Goal: Task Accomplishment & Management: Manage account settings

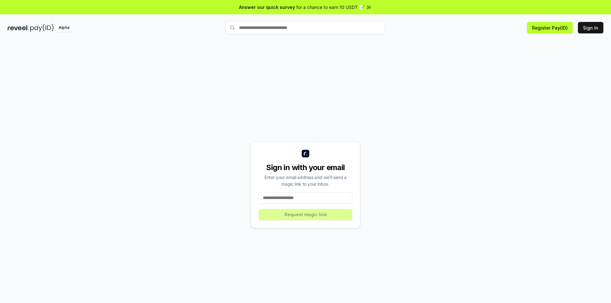
click at [305, 201] on input at bounding box center [306, 198] width 94 height 11
paste input "**********"
type input "**********"
click at [328, 219] on button "Request magic link" at bounding box center [306, 214] width 94 height 11
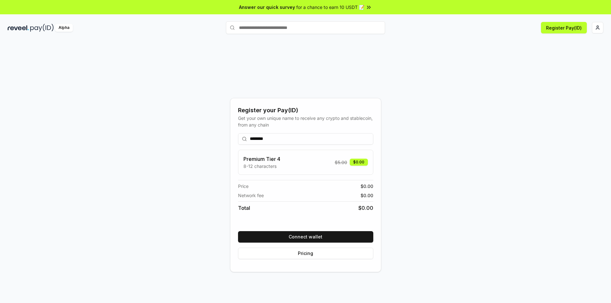
type input "********"
click at [285, 158] on div "Premium Tier 4 8-12 characters $ 5.00 $0.00" at bounding box center [306, 162] width 124 height 14
click at [330, 234] on button "Connect wallet" at bounding box center [305, 236] width 135 height 11
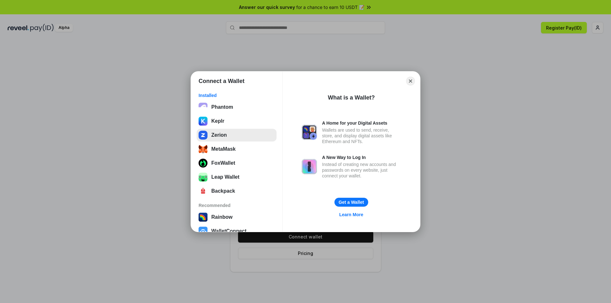
click at [218, 133] on button "Zerion" at bounding box center [237, 135] width 80 height 13
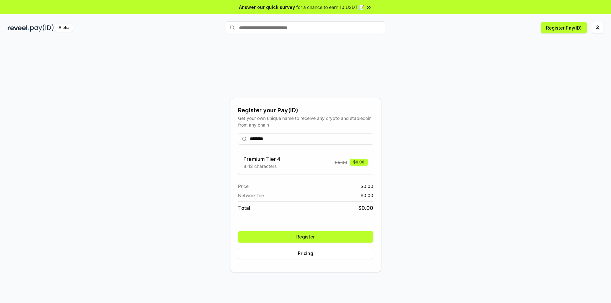
click at [330, 237] on button "Register" at bounding box center [305, 236] width 135 height 11
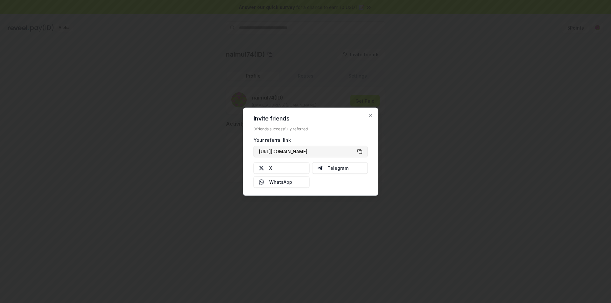
click at [363, 150] on button "[URL][DOMAIN_NAME]" at bounding box center [311, 151] width 114 height 11
click at [370, 116] on icon "button" at bounding box center [370, 115] width 3 height 3
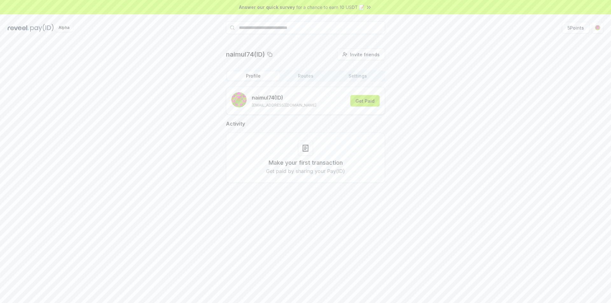
click at [365, 104] on button "Get Paid" at bounding box center [364, 100] width 29 height 11
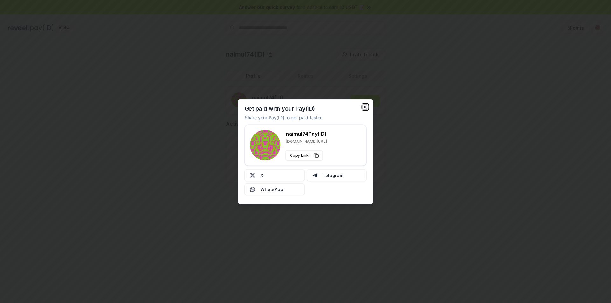
click at [366, 105] on icon "button" at bounding box center [365, 106] width 5 height 5
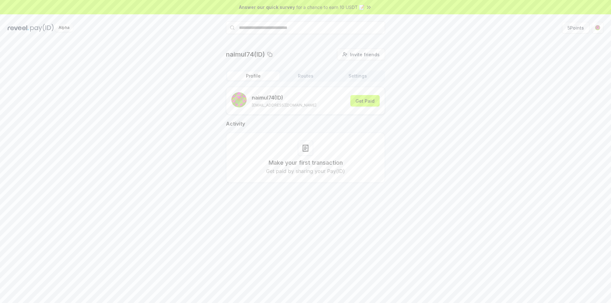
click at [313, 80] on button "Routes" at bounding box center [305, 76] width 52 height 9
click at [343, 80] on button "Settings" at bounding box center [358, 76] width 52 height 9
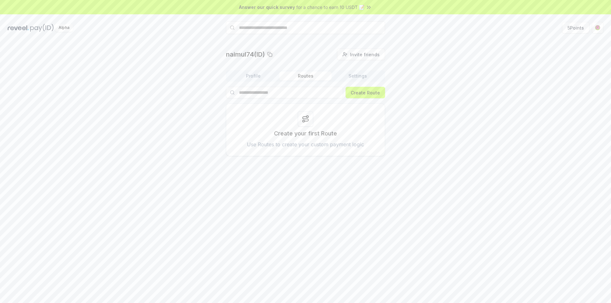
click at [317, 75] on button "Routes" at bounding box center [305, 76] width 52 height 9
click at [242, 75] on button "Profile" at bounding box center [253, 76] width 52 height 9
